Goal: Transaction & Acquisition: Purchase product/service

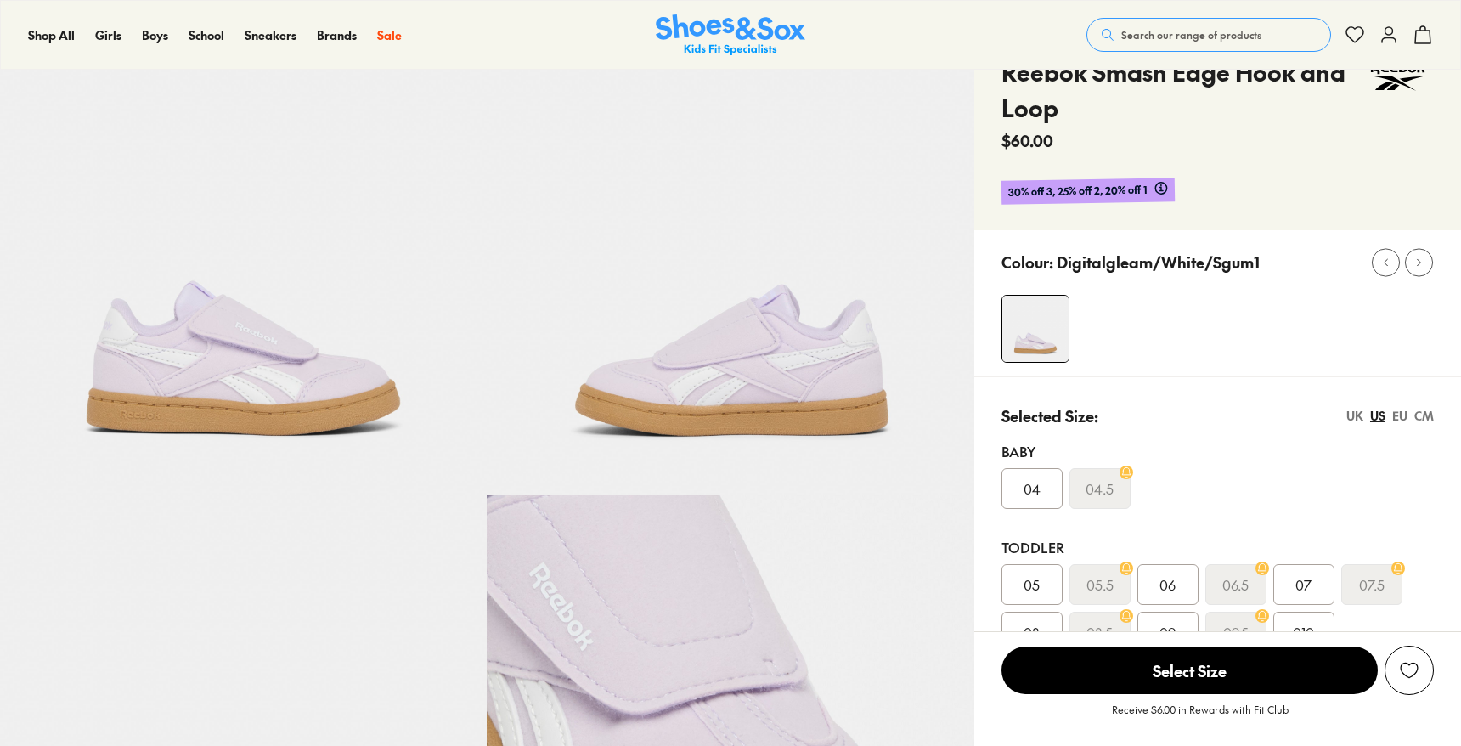
scroll to position [149, 0]
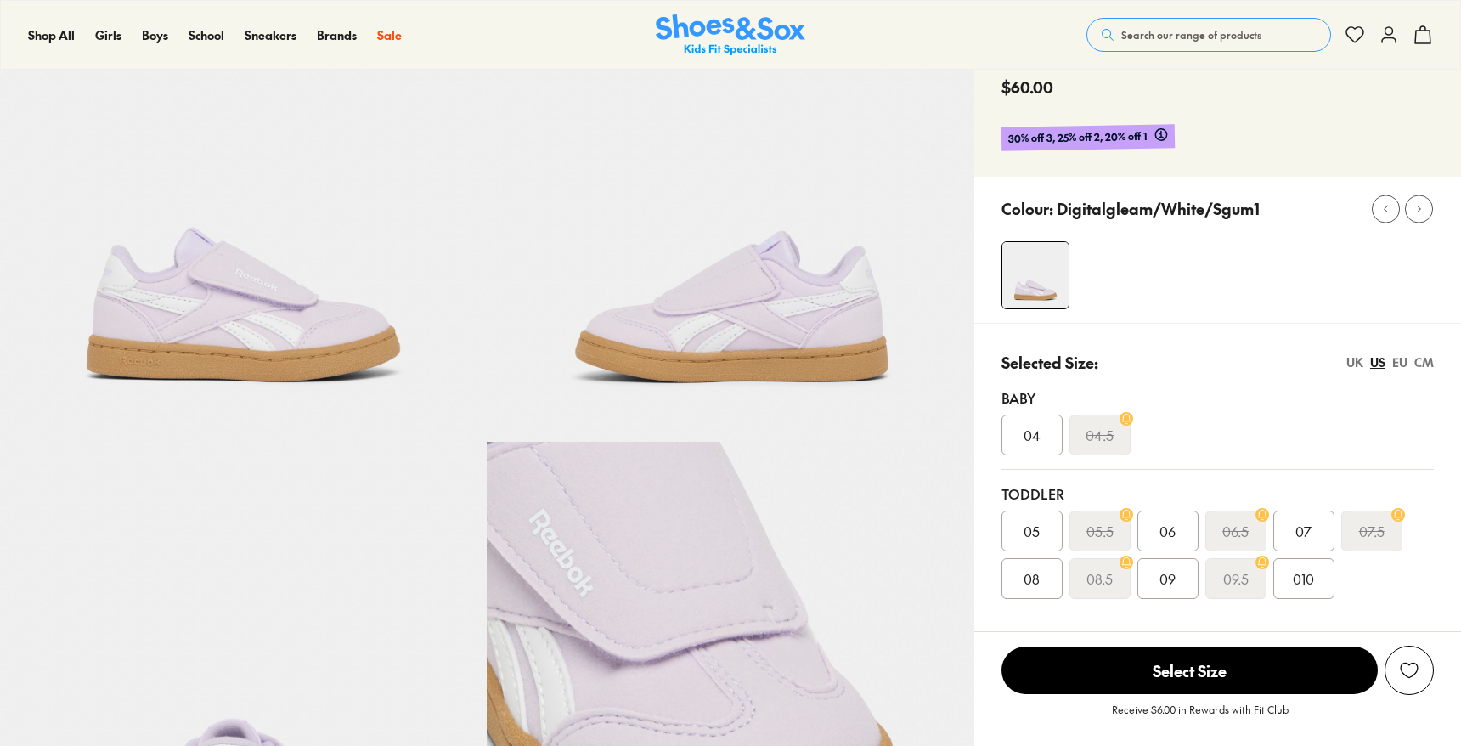
select select "*"
click at [1036, 423] on div "04" at bounding box center [1031, 434] width 61 height 41
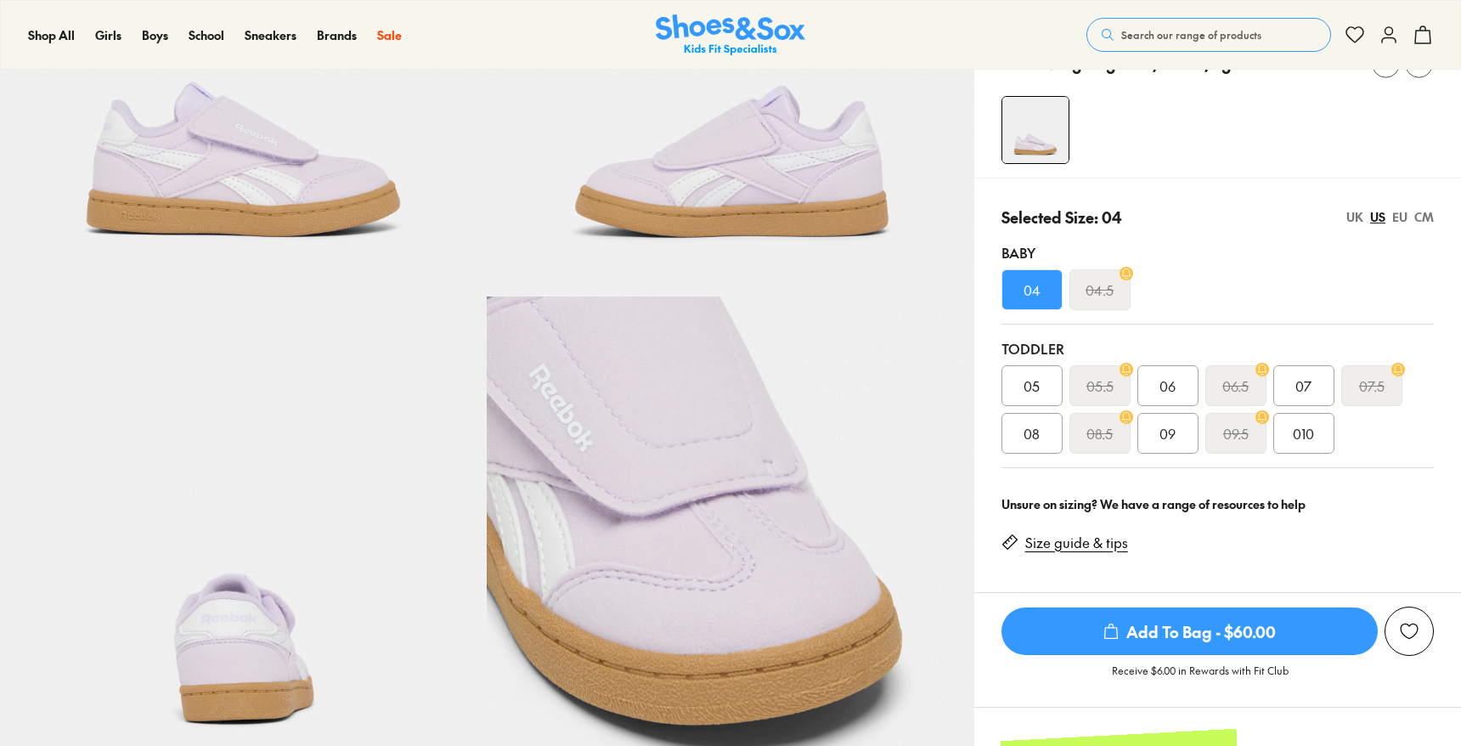
scroll to position [330, 0]
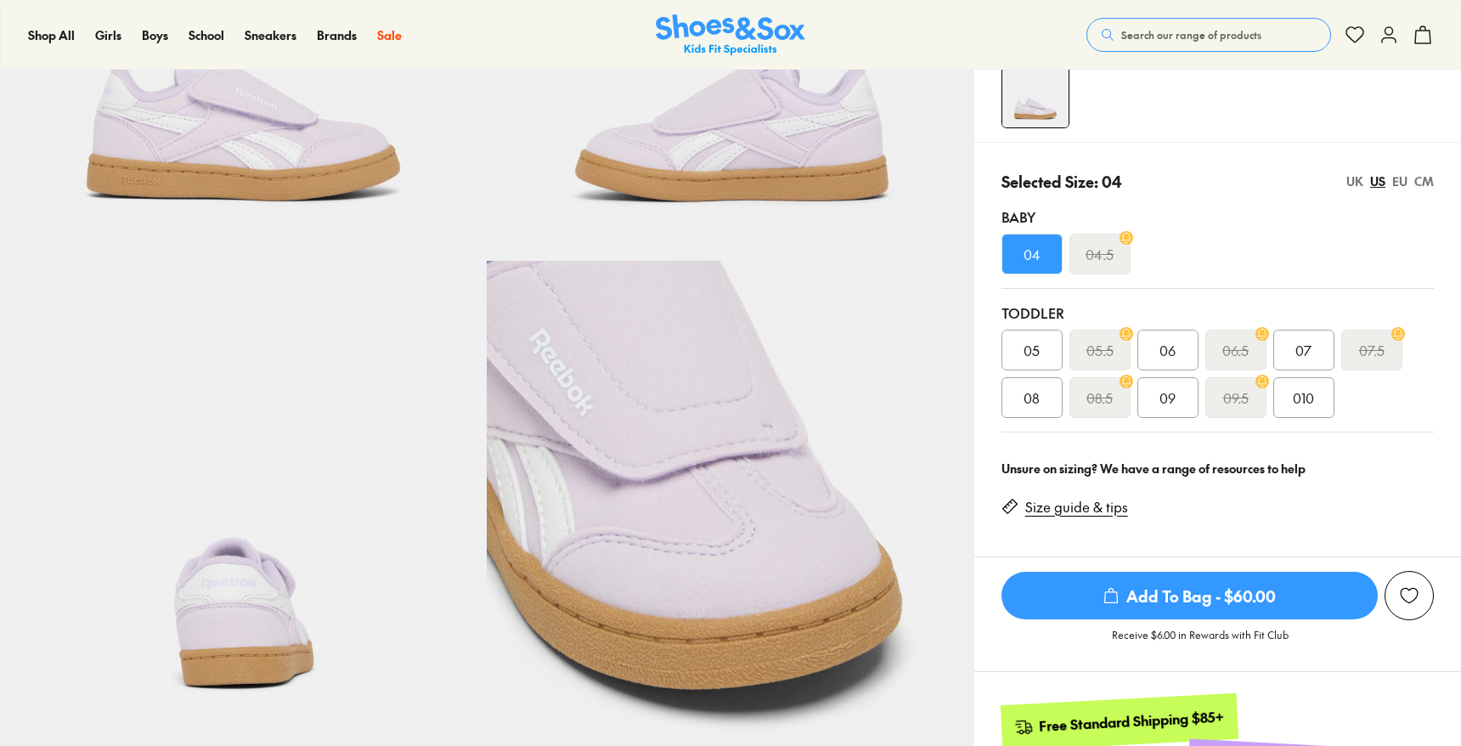
click at [1124, 608] on span "Add To Bag - $60.00" at bounding box center [1189, 596] width 376 height 48
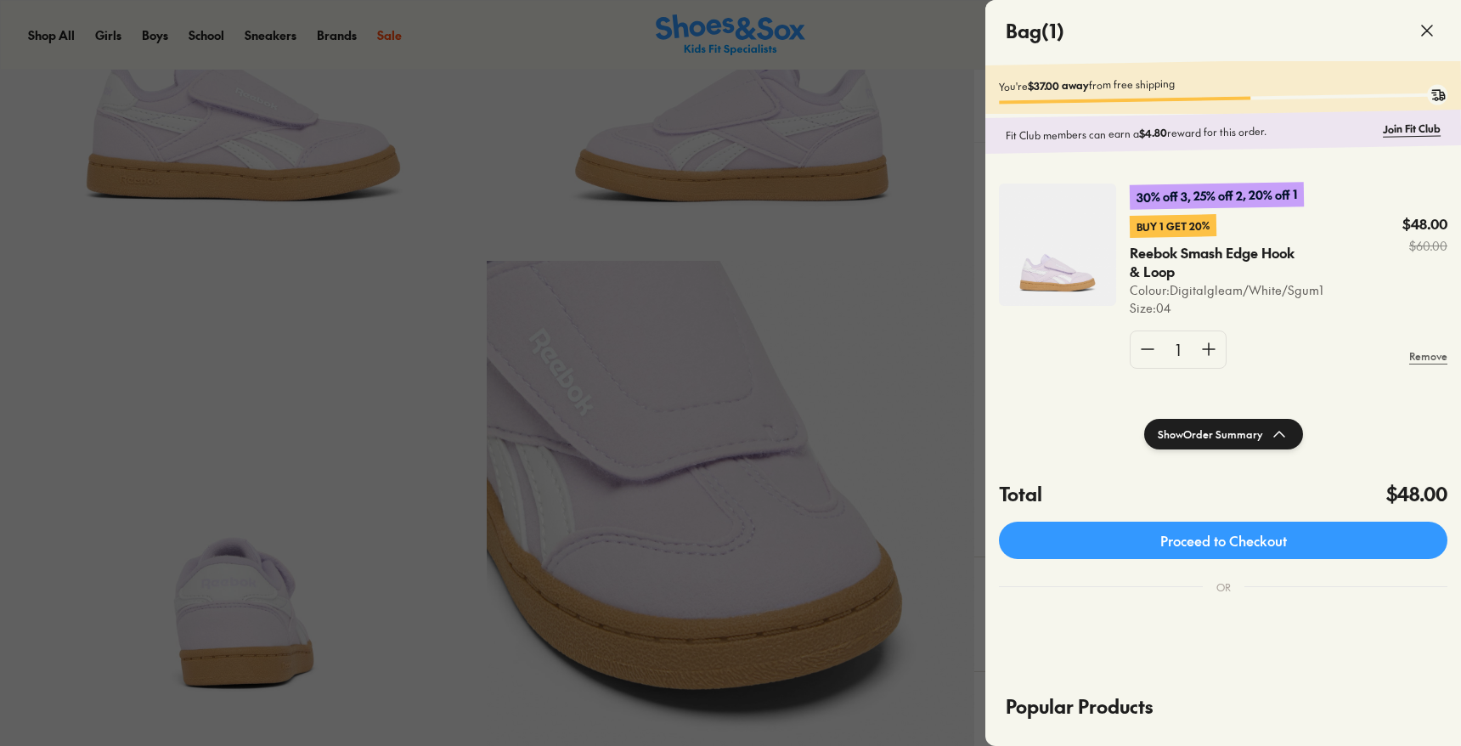
scroll to position [0, 0]
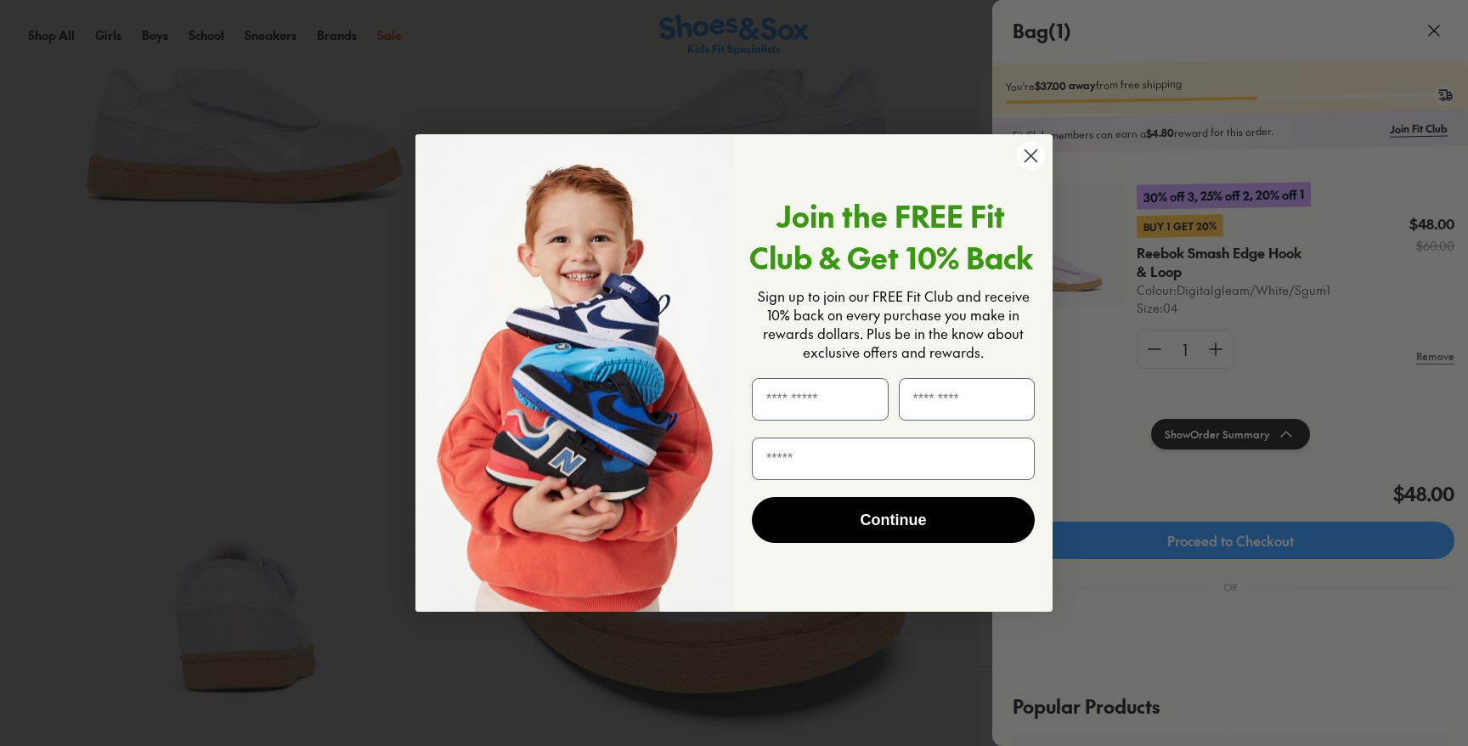
click at [1022, 159] on circle "Close dialog" at bounding box center [1031, 156] width 28 height 28
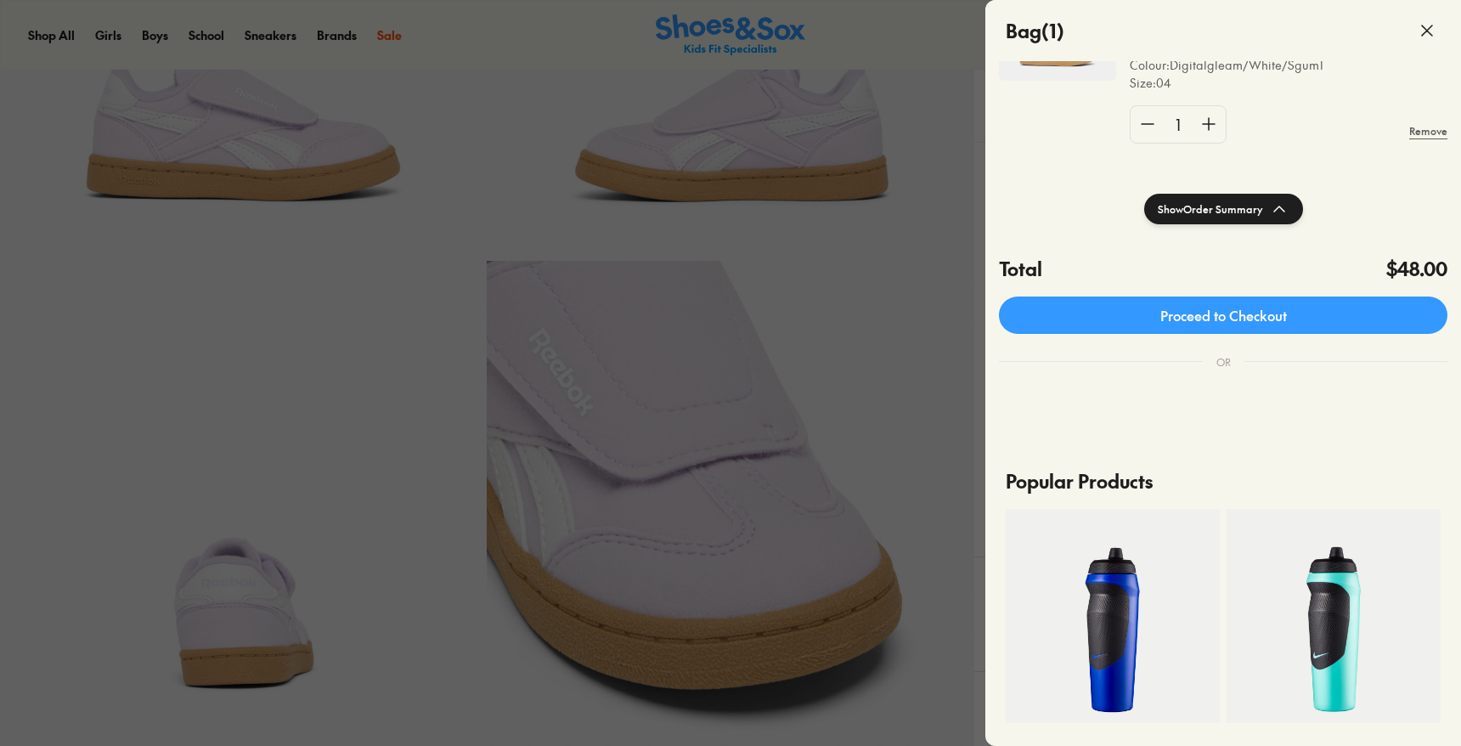
scroll to position [161, 0]
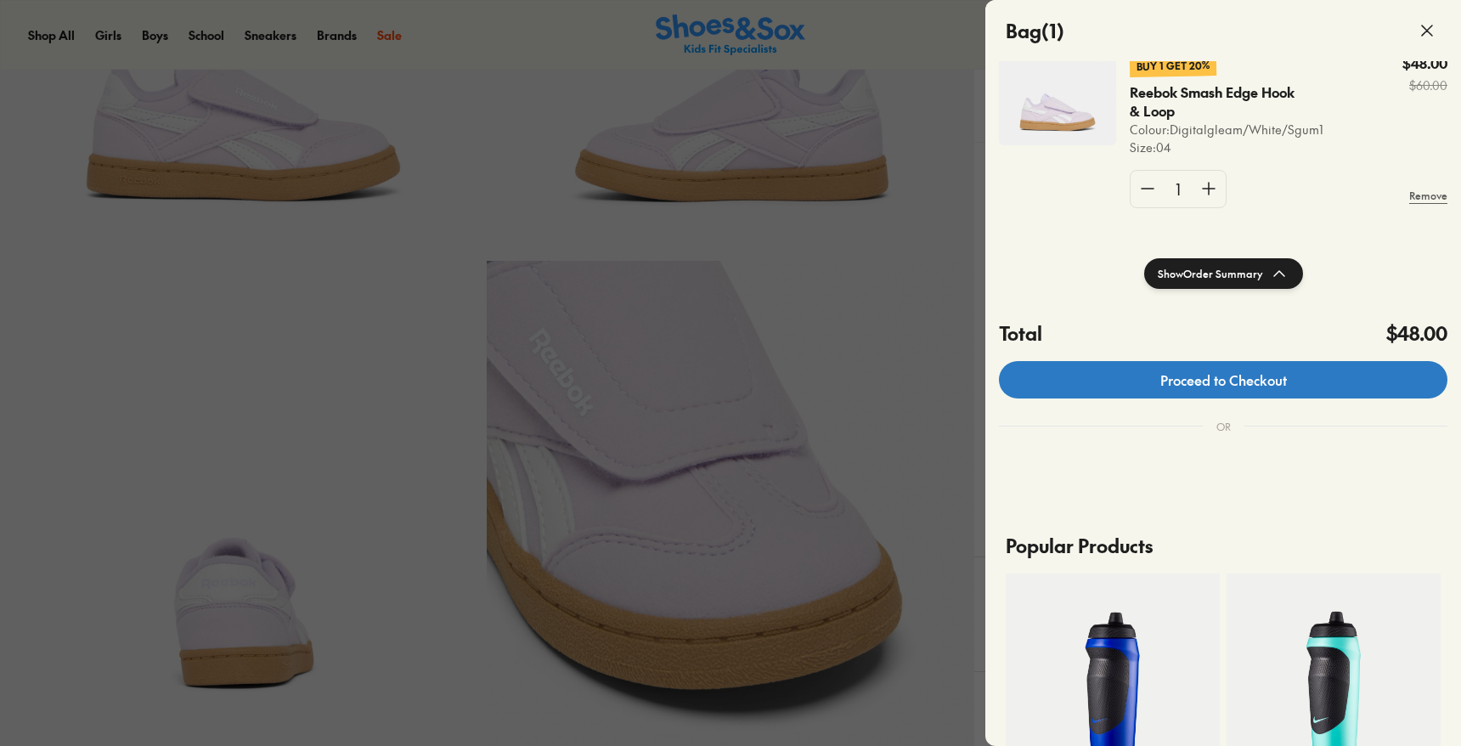
click at [1186, 380] on link "Proceed to Checkout" at bounding box center [1223, 379] width 448 height 37
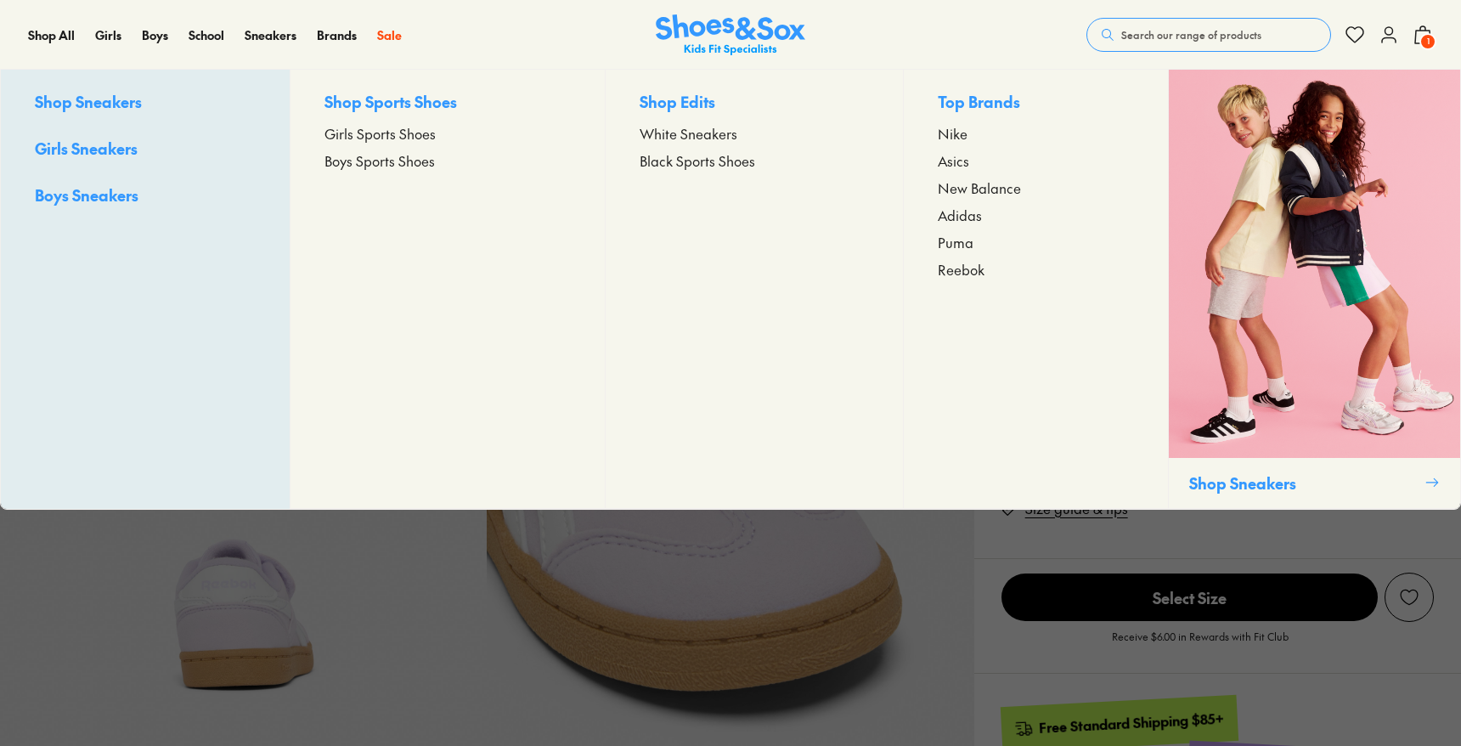
scroll to position [330, 0]
select select "*"
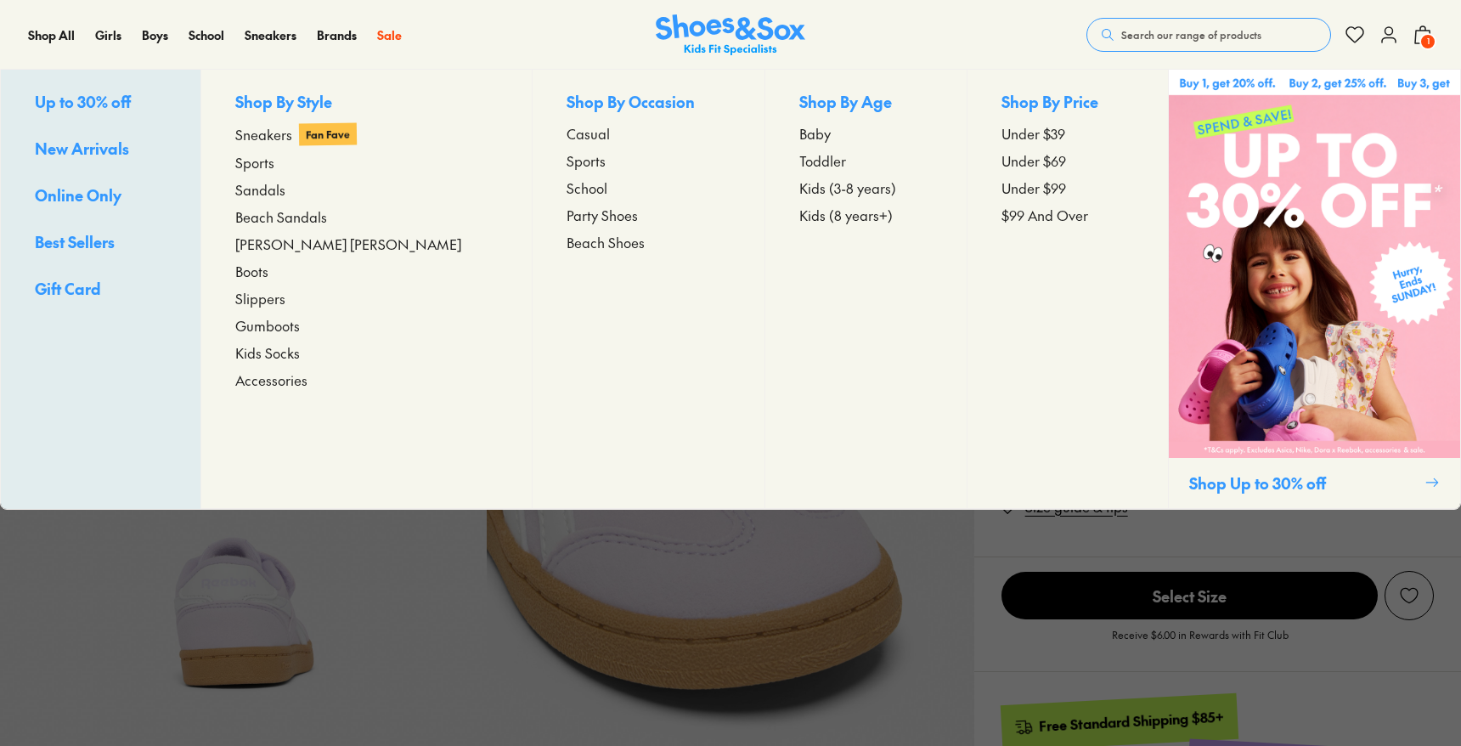
scroll to position [0, 0]
